Goal: Transaction & Acquisition: Register for event/course

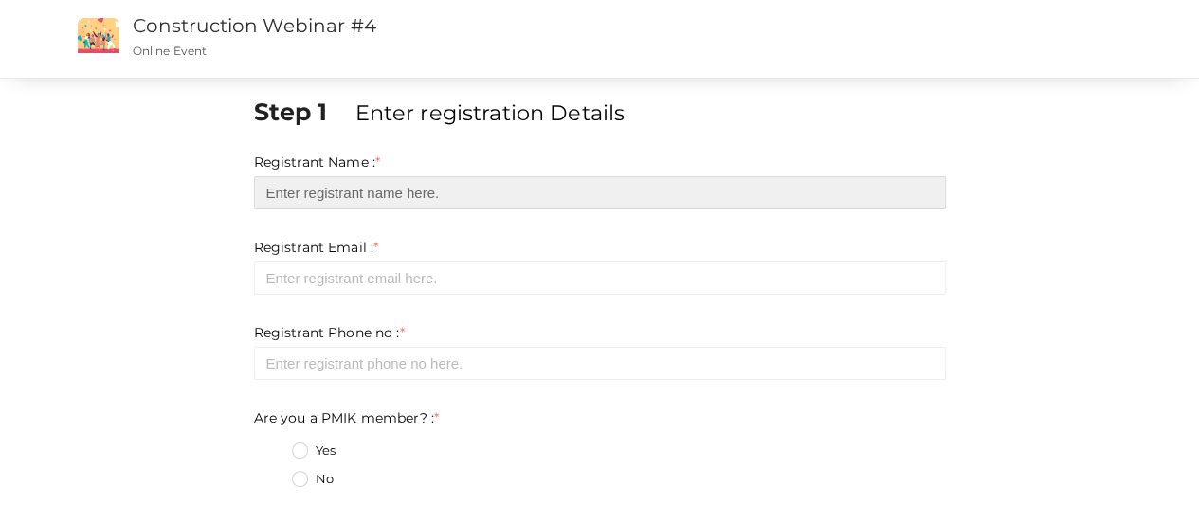
click at [380, 187] on input "text" at bounding box center [600, 192] width 692 height 33
type input "[PERSON_NAME]"
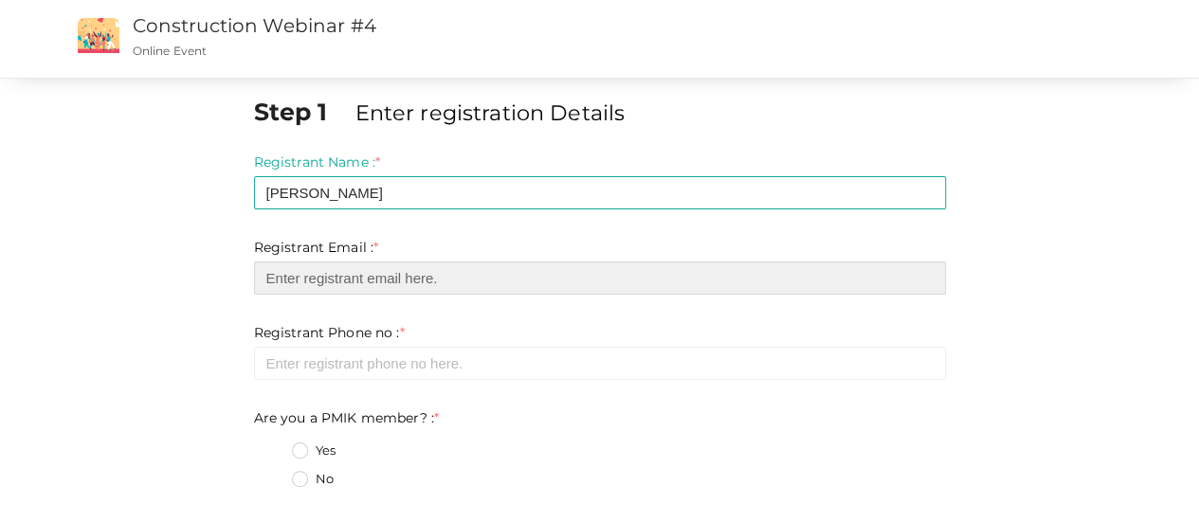
click at [358, 271] on input "email" at bounding box center [600, 278] width 692 height 33
click at [418, 276] on input "email" at bounding box center [600, 278] width 692 height 33
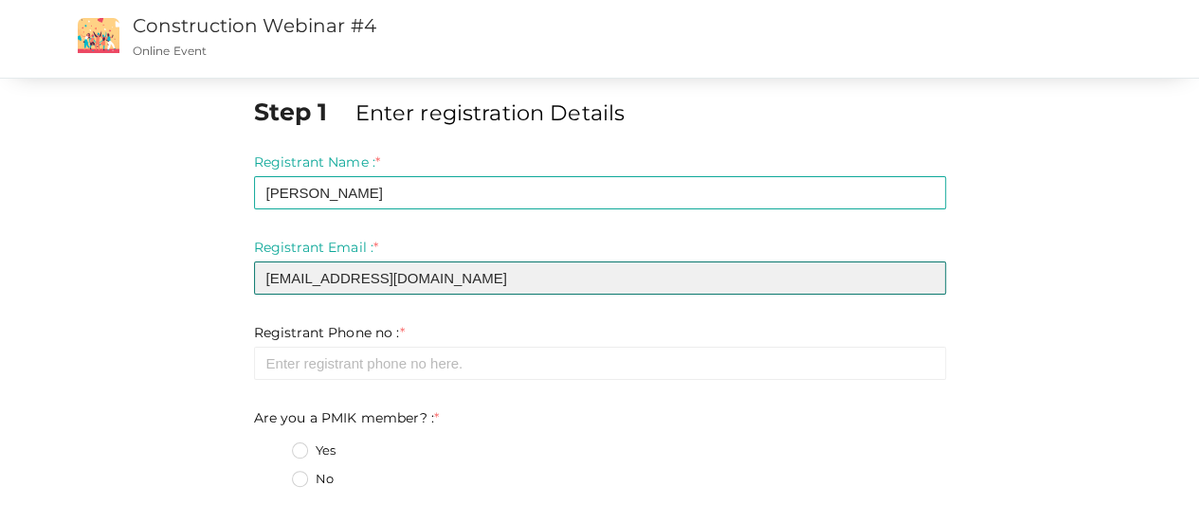
type input "[EMAIL_ADDRESS][DOMAIN_NAME]"
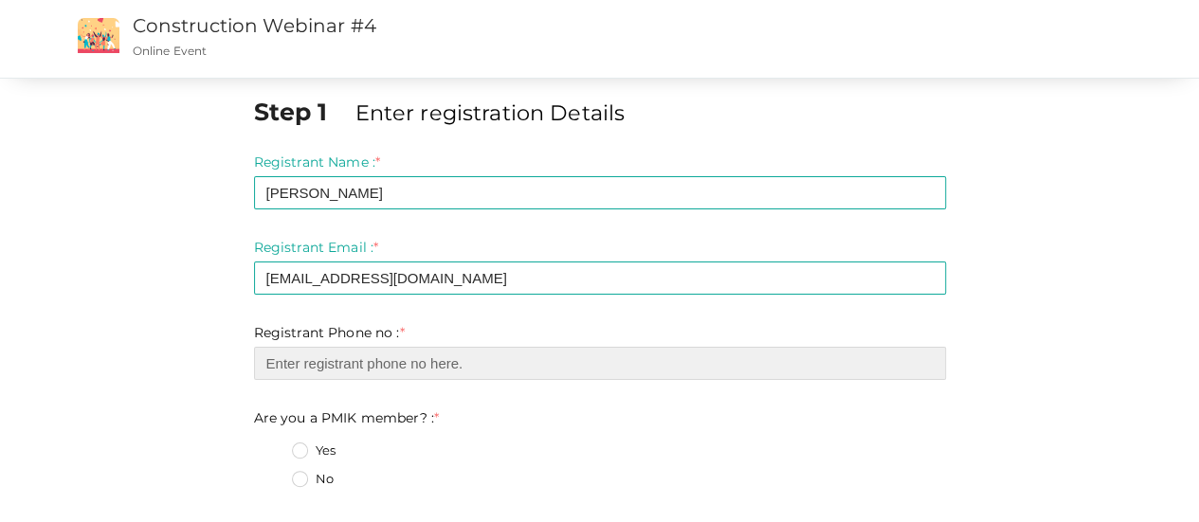
click at [442, 372] on input "number" at bounding box center [600, 363] width 692 height 33
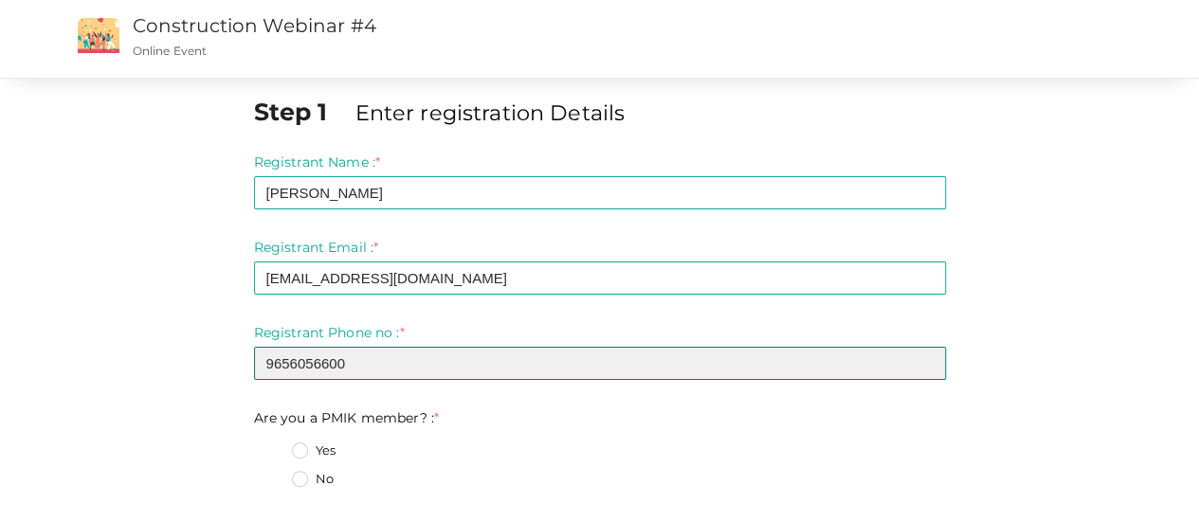
type input "9656056600"
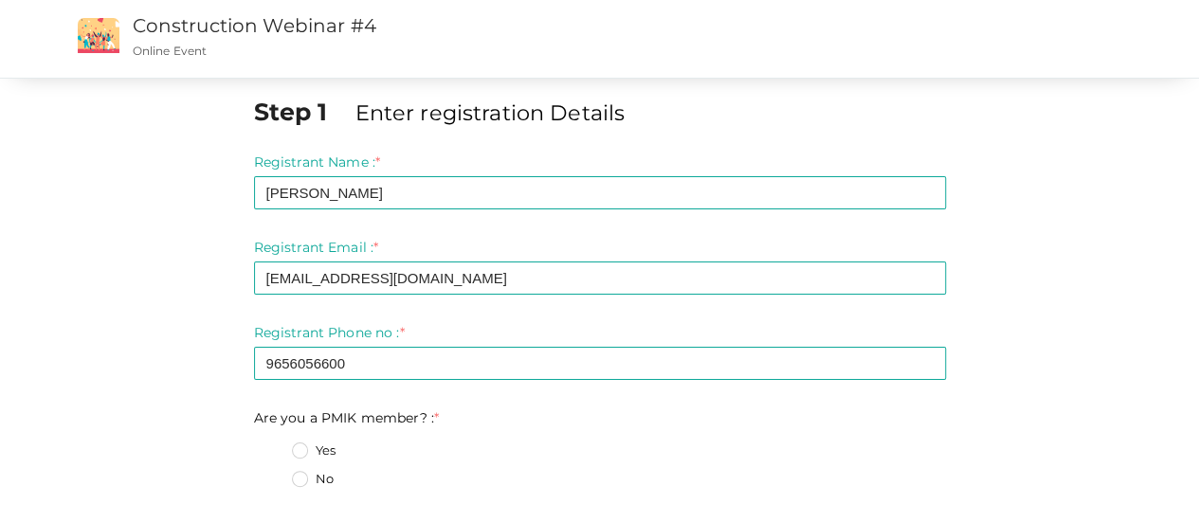
click at [497, 445] on div "Yes" at bounding box center [619, 454] width 654 height 24
click at [304, 445] on label "Yes" at bounding box center [314, 451] width 44 height 19
click at [273, 445] on member\?\+0 "Yes" at bounding box center [273, 445] width 0 height 0
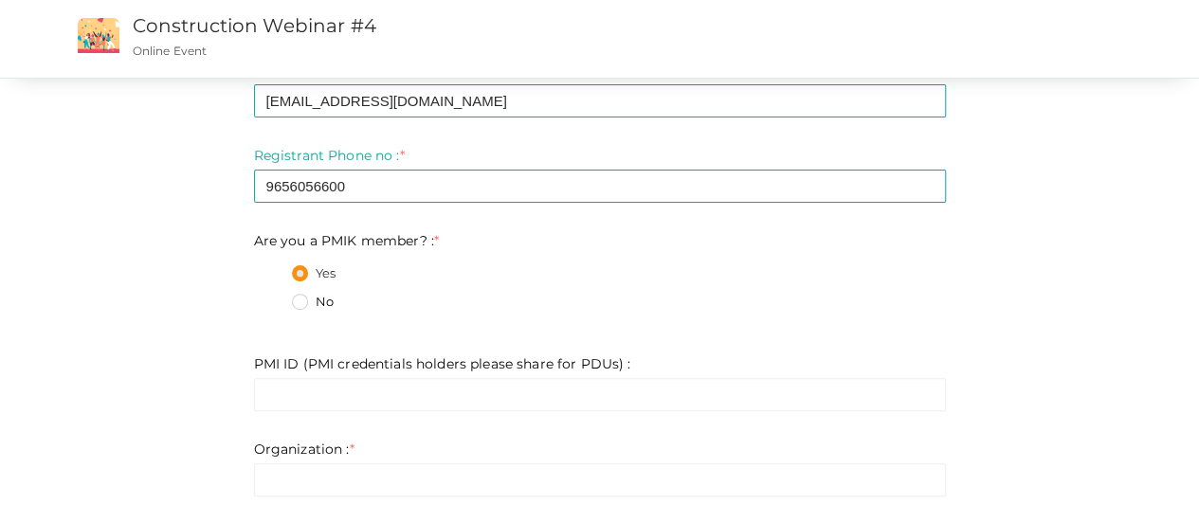
scroll to position [190, 0]
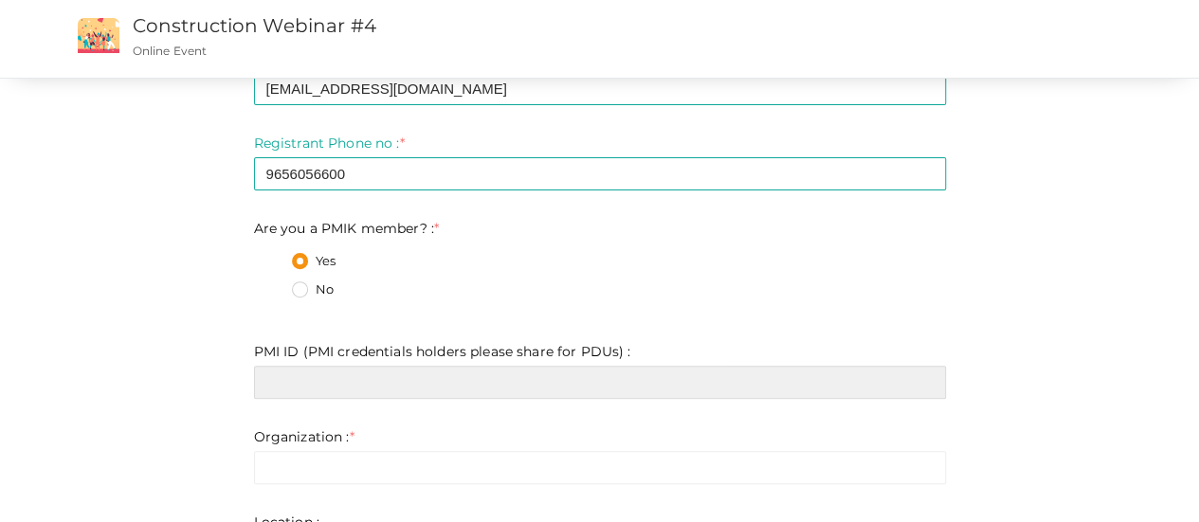
click at [373, 378] on input "text" at bounding box center [600, 382] width 692 height 33
paste input "2167603"
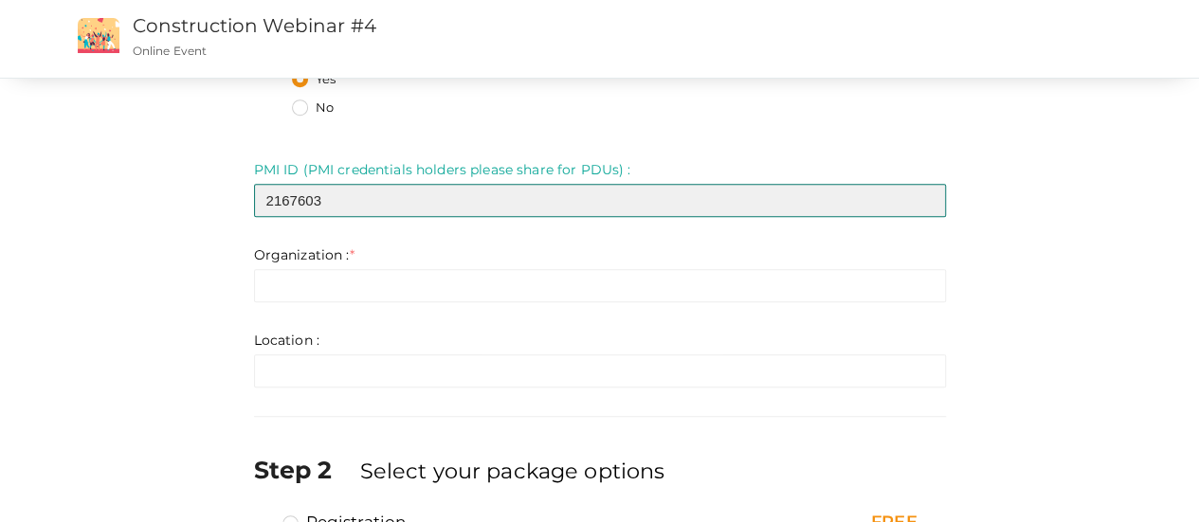
scroll to position [379, 0]
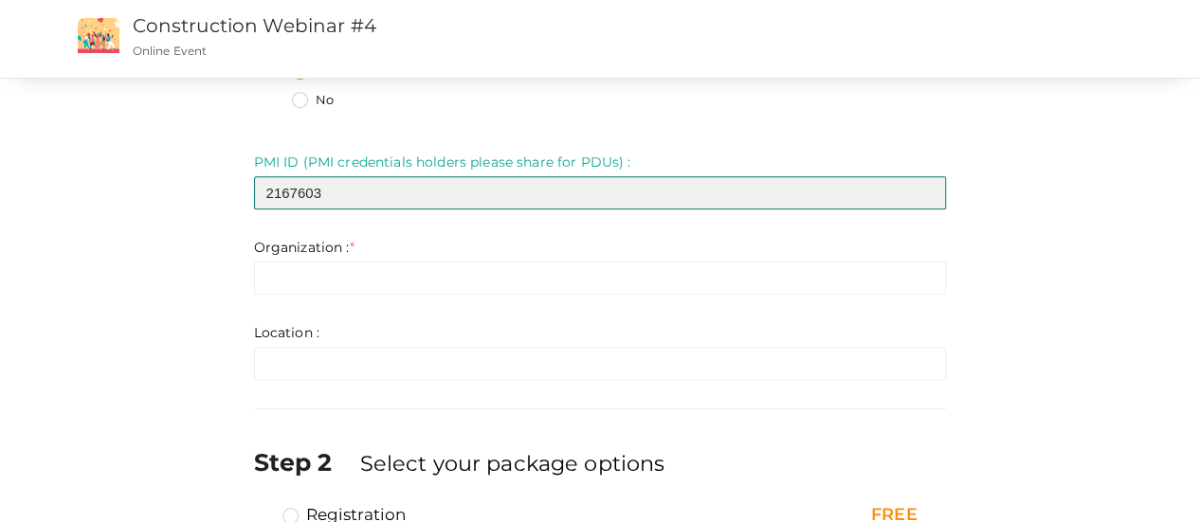
type input "2167603"
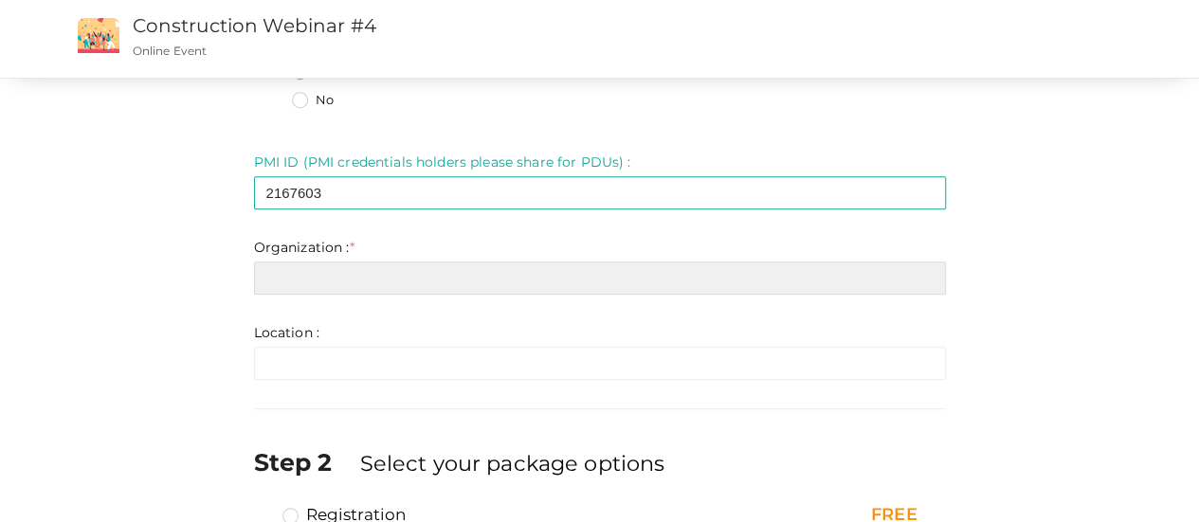
click at [415, 278] on input "text" at bounding box center [600, 278] width 692 height 33
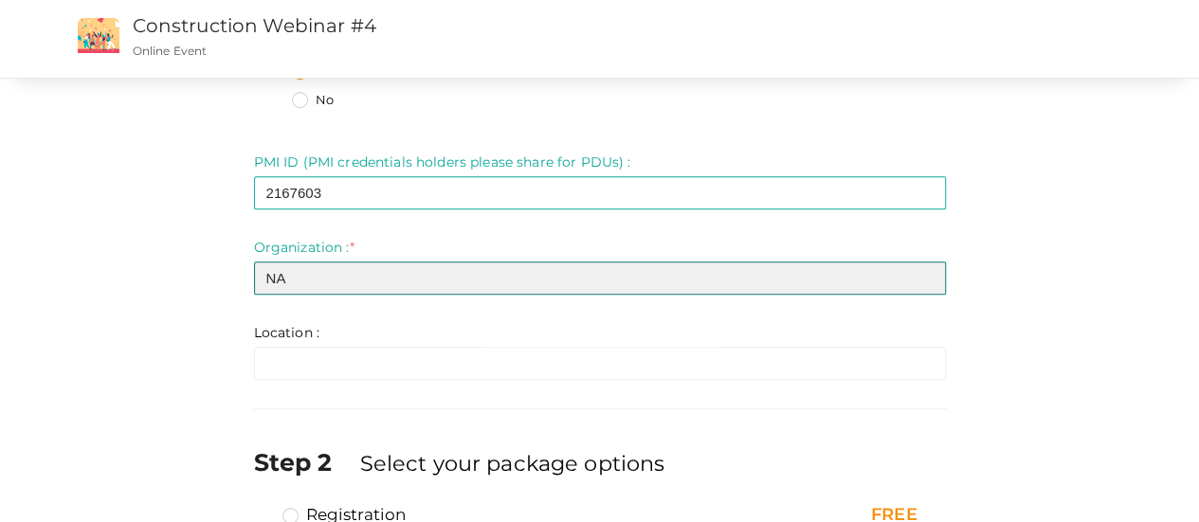
type input "NA"
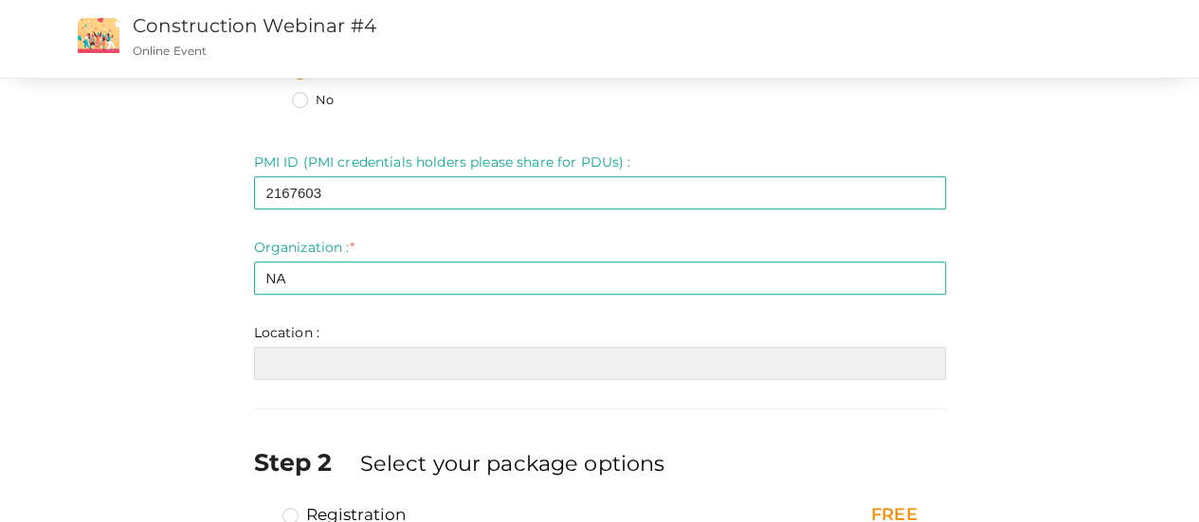
click at [313, 352] on input "text" at bounding box center [600, 363] width 692 height 33
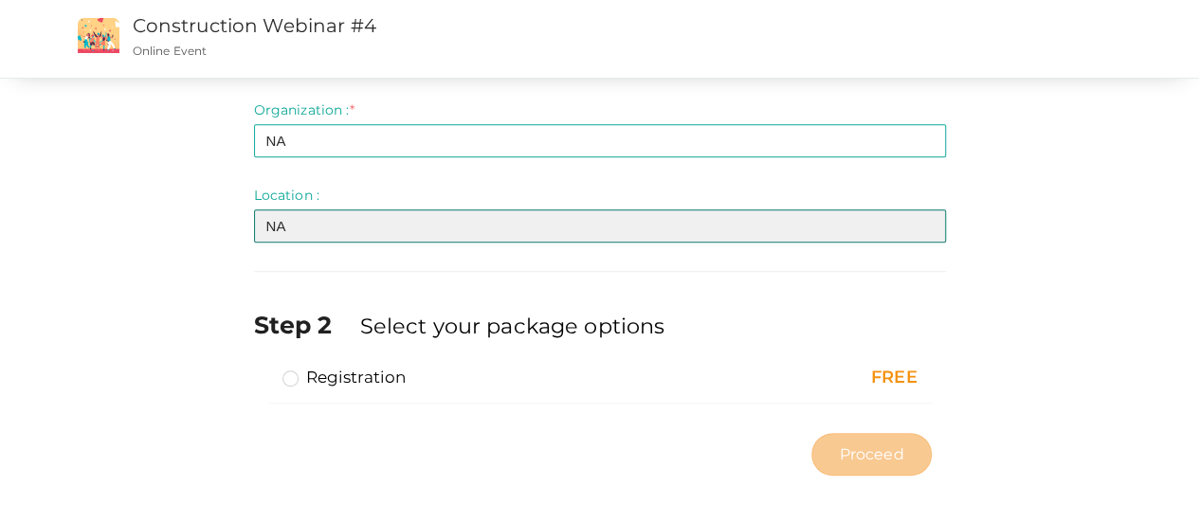
scroll to position [524, 0]
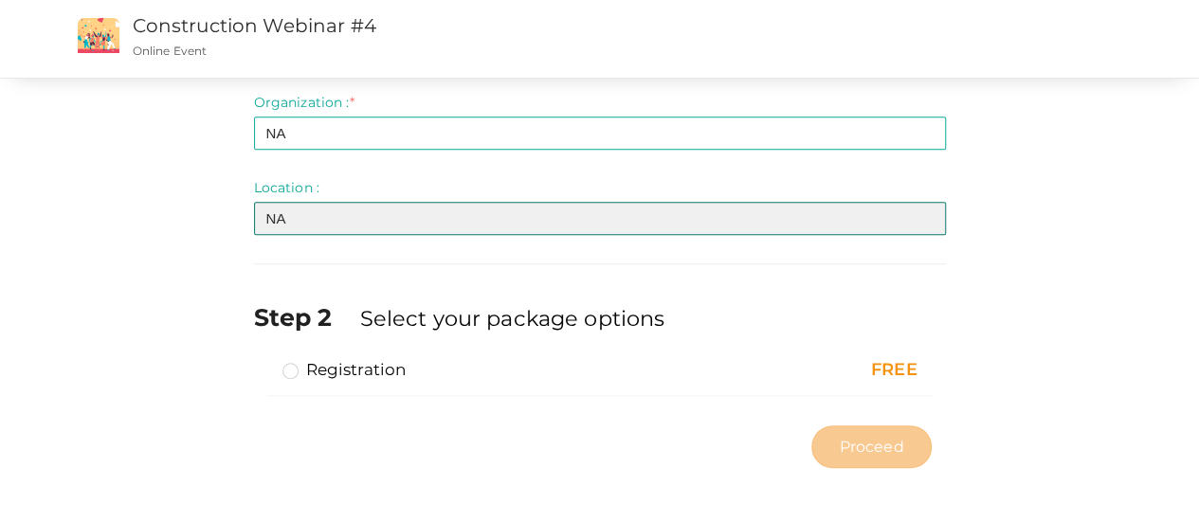
type input "NA"
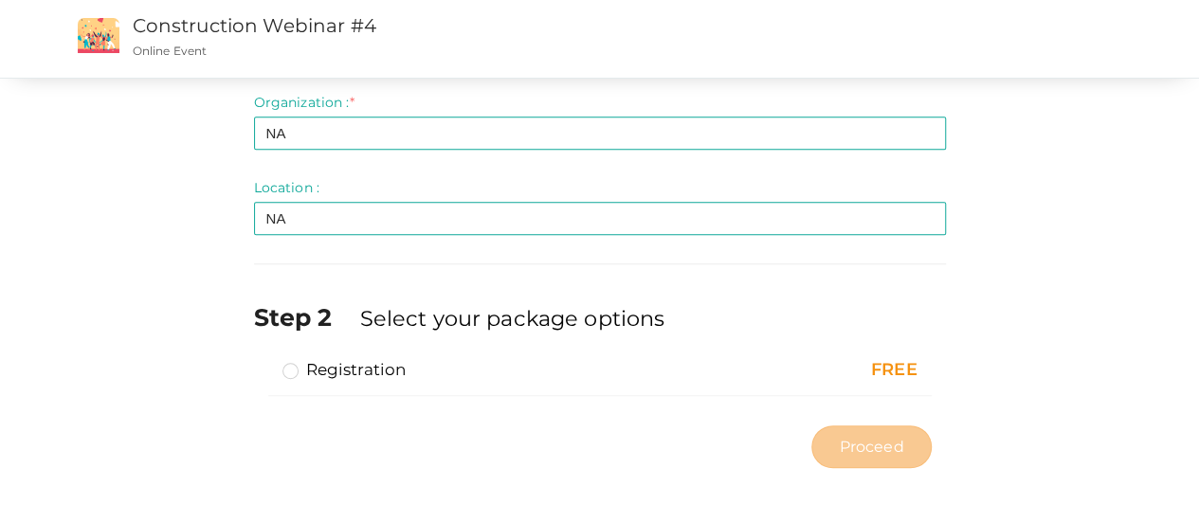
click at [296, 371] on label "Registration" at bounding box center [344, 369] width 124 height 23
click at [263, 362] on input "Registration" at bounding box center [263, 362] width 0 height 0
click at [874, 449] on span "Proceed" at bounding box center [871, 447] width 64 height 22
